Goal: Information Seeking & Learning: Compare options

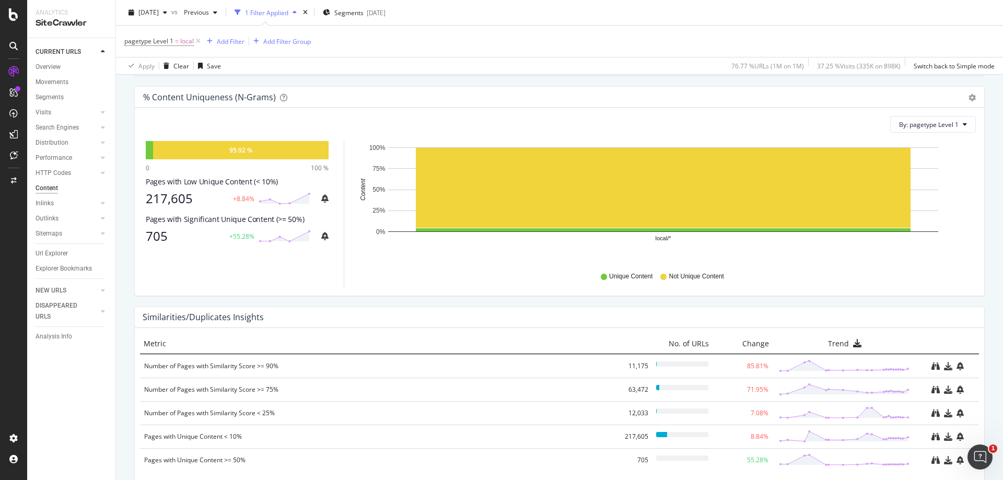
scroll to position [96, 0]
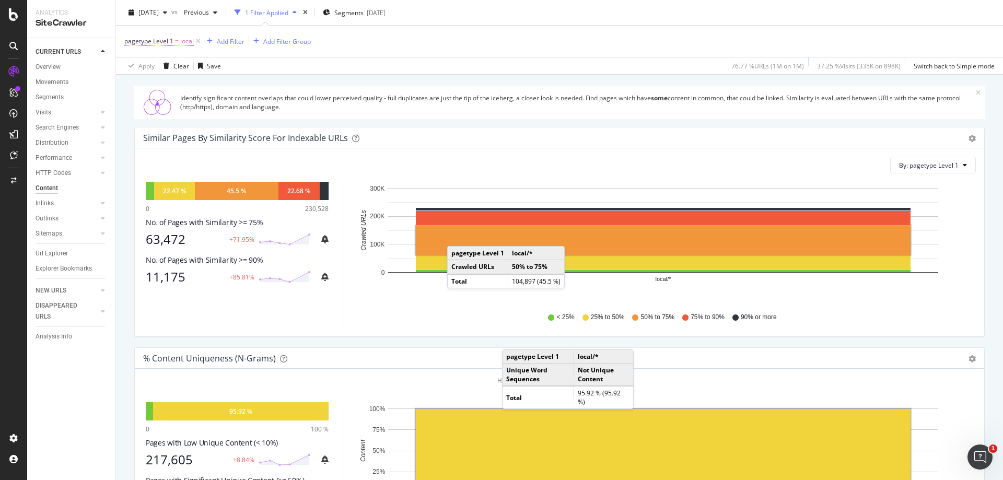
click at [181, 43] on span "local" at bounding box center [187, 41] width 14 height 15
click at [162, 114] on input "local" at bounding box center [183, 118] width 99 height 17
click at [171, 133] on span "coupons" at bounding box center [174, 131] width 77 height 9
type input "coupons"
click at [242, 146] on div "On Current Crawl Level 1 Equal to coupons coupons Cancel Add filter Apply" at bounding box center [191, 101] width 132 height 104
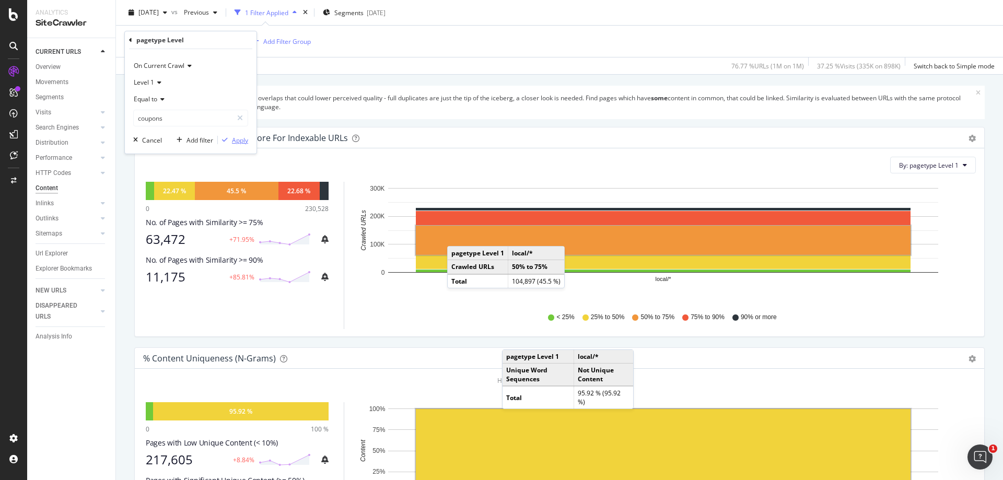
click at [240, 140] on div "Apply" at bounding box center [240, 140] width 16 height 9
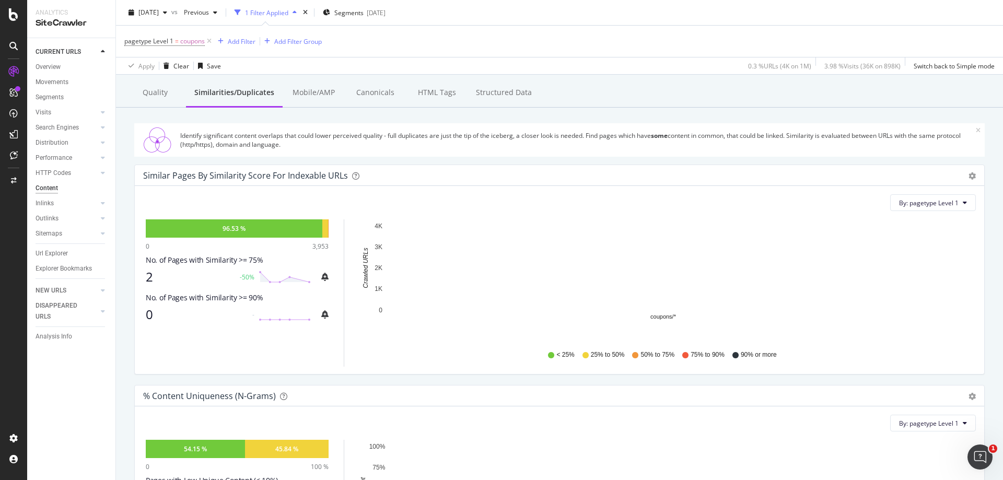
scroll to position [52, 0]
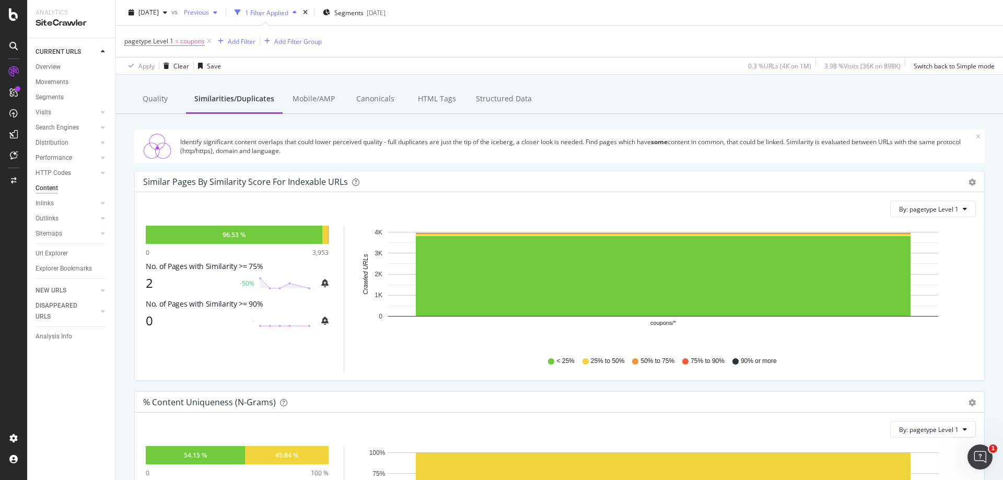
click at [209, 14] on span "Previous" at bounding box center [194, 12] width 29 height 9
click at [249, 55] on div "2024 Oct. 6th 1.7M URLs" at bounding box center [256, 48] width 124 height 15
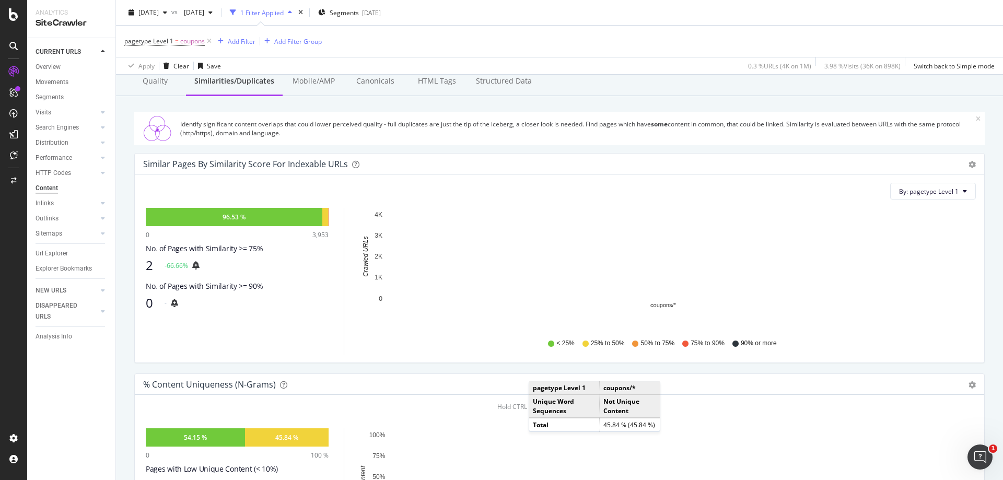
scroll to position [52, 0]
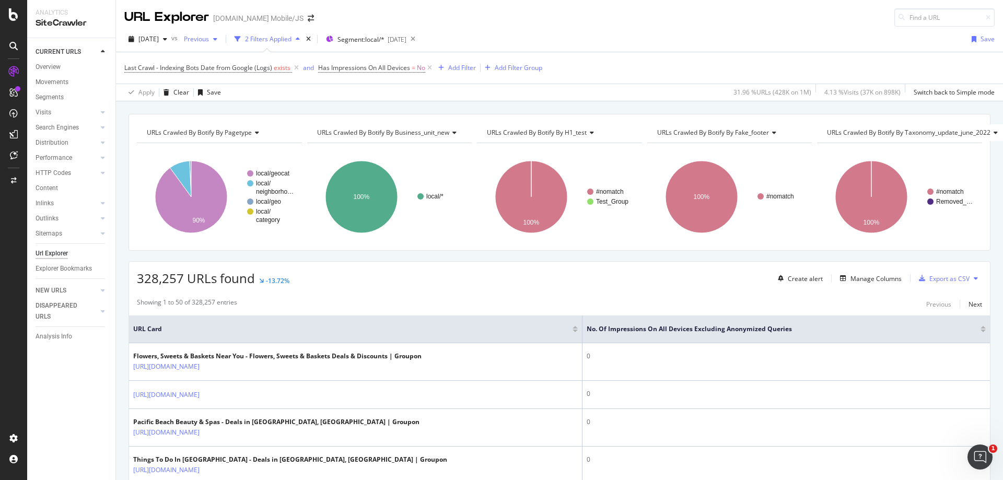
click at [209, 41] on span "Previous" at bounding box center [194, 38] width 29 height 9
click at [248, 79] on div "[DATE]" at bounding box center [231, 75] width 56 height 9
